Goal: Task Accomplishment & Management: Use online tool/utility

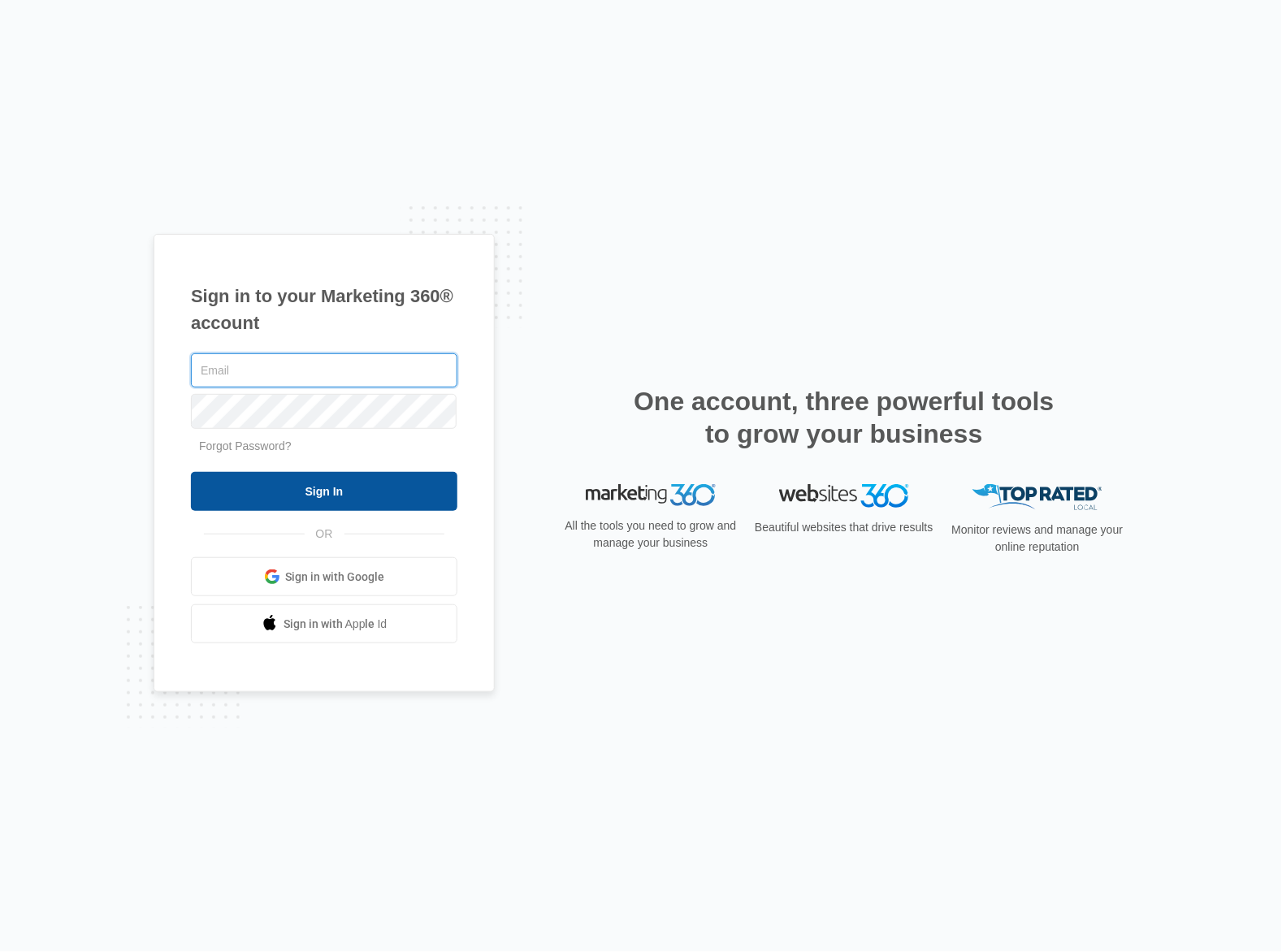
type input "[PERSON_NAME][EMAIL_ADDRESS][DOMAIN_NAME]"
click at [325, 490] on input "Sign In" at bounding box center [324, 491] width 266 height 39
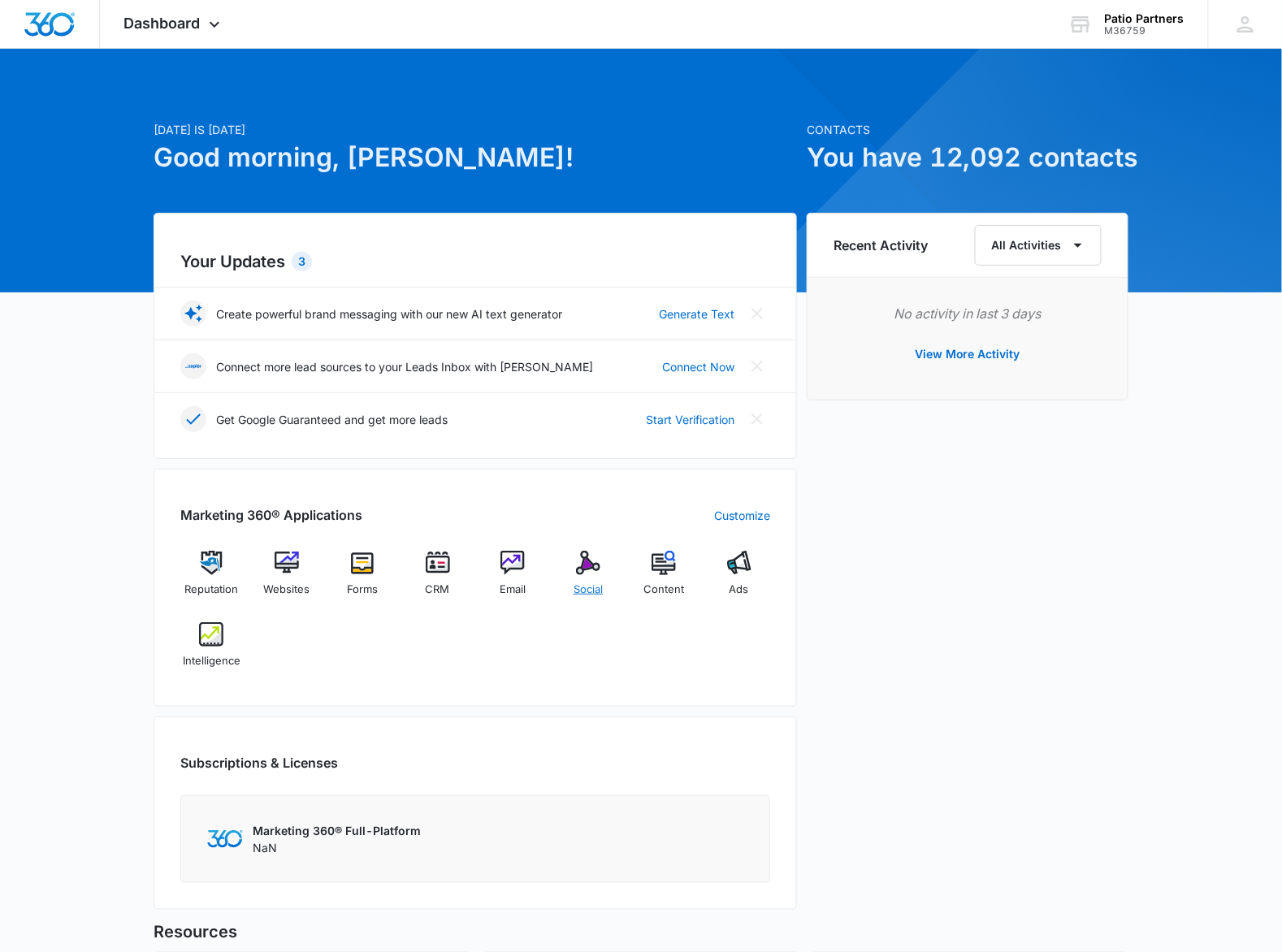
click at [583, 569] on img at bounding box center [588, 562] width 24 height 24
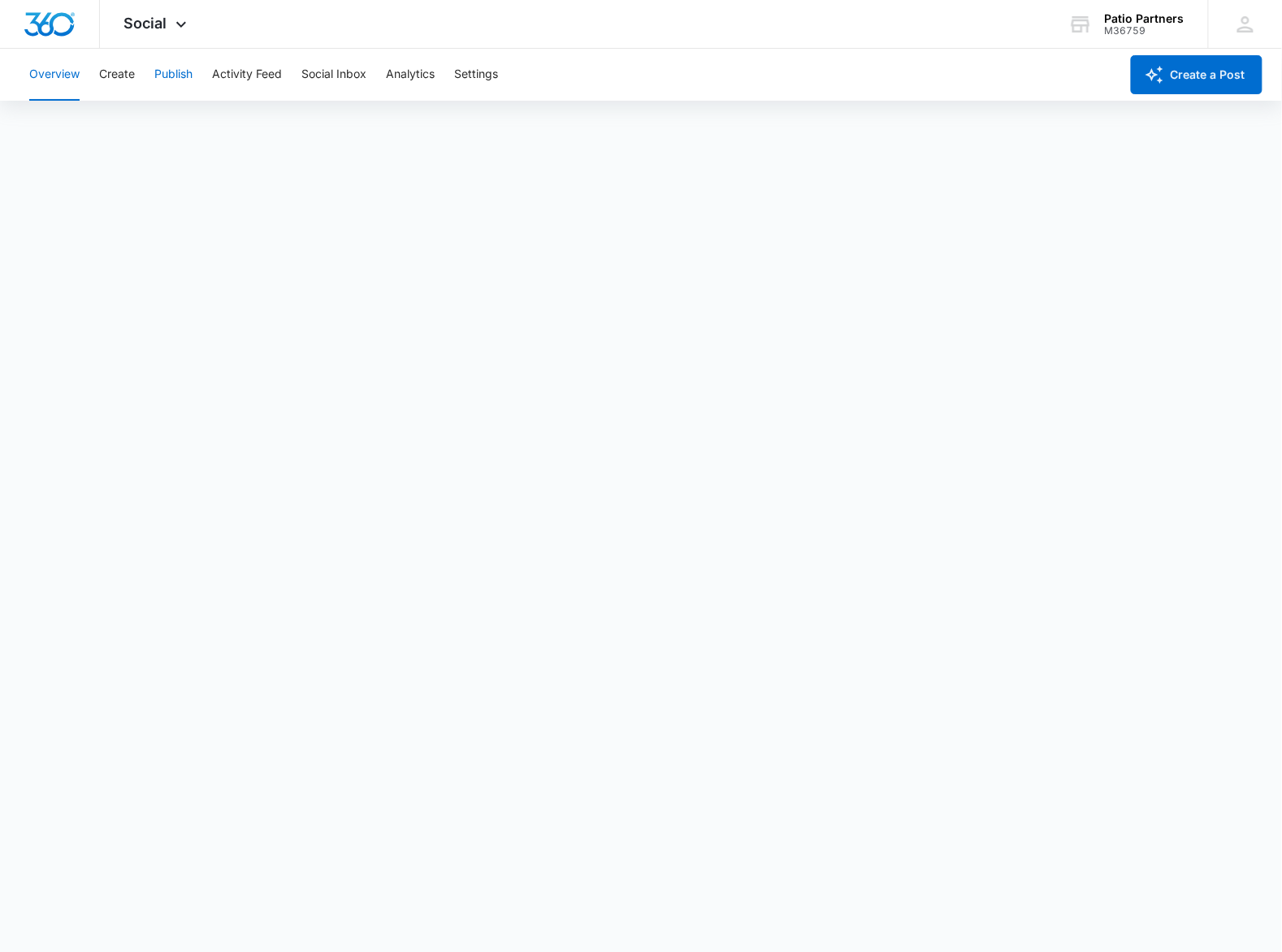
click at [189, 73] on button "Publish" at bounding box center [174, 74] width 39 height 52
